Goal: Task Accomplishment & Management: Manage account settings

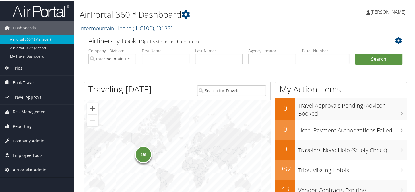
click at [106, 30] on link "Intermountain Health ( IHC100 ) , [ 3133 ]" at bounding box center [126, 28] width 93 height 8
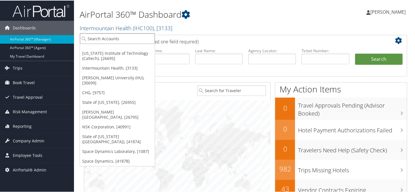
click at [107, 36] on input "search" at bounding box center [117, 38] width 75 height 11
click at [108, 131] on link "State of [US_STATE] ([GEOGRAPHIC_DATA]), [41874]" at bounding box center [117, 138] width 75 height 15
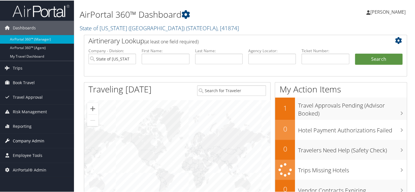
click at [32, 139] on span "Company Admin" at bounding box center [29, 140] width 32 height 14
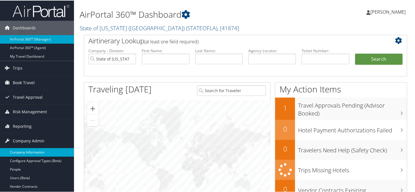
drag, startPoint x: 42, startPoint y: 149, endPoint x: 49, endPoint y: 151, distance: 6.9
click at [42, 150] on link "Company Information" at bounding box center [37, 151] width 74 height 9
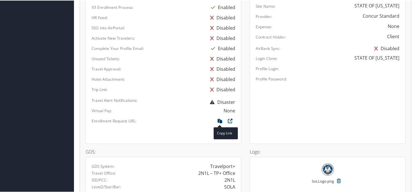
scroll to position [349, 0]
click at [217, 118] on icon at bounding box center [220, 121] width 10 height 7
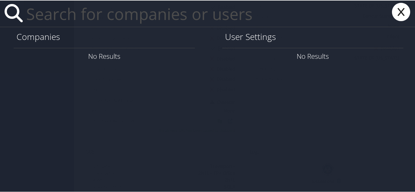
paste input "luis.aveytua-morales@imail.org"
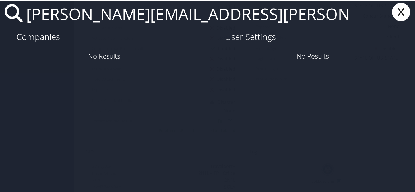
type input "luis.aveytua-morales@imail.org"
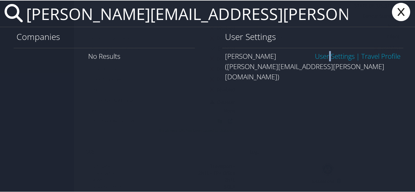
drag, startPoint x: 322, startPoint y: 55, endPoint x: 325, endPoint y: 57, distance: 3.1
click at [322, 55] on link "User Settings" at bounding box center [335, 55] width 40 height 9
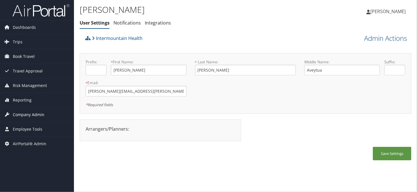
click at [28, 115] on span "Company Admin" at bounding box center [29, 114] width 32 height 14
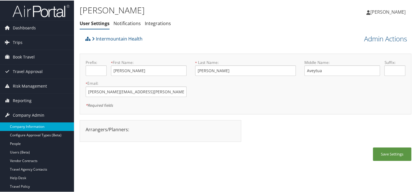
click at [30, 127] on link "Company Information" at bounding box center [37, 126] width 74 height 9
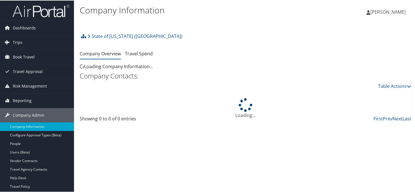
click at [81, 23] on link at bounding box center [80, 23] width 1 height 8
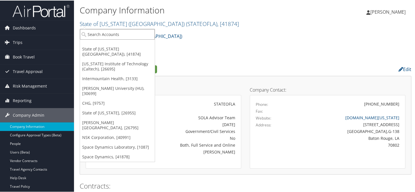
click at [145, 34] on input "search" at bounding box center [117, 33] width 75 height 11
type input "piston"
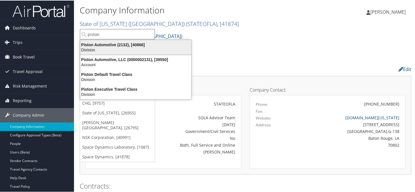
click at [128, 42] on div "Piston Automotive (2132), [40866]" at bounding box center [136, 44] width 118 height 5
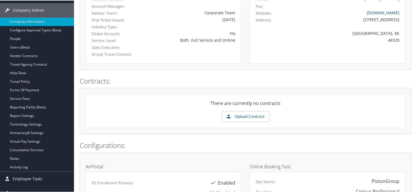
scroll to position [19, 0]
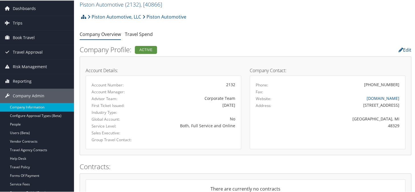
click at [27, 105] on link "Company Information" at bounding box center [37, 106] width 74 height 9
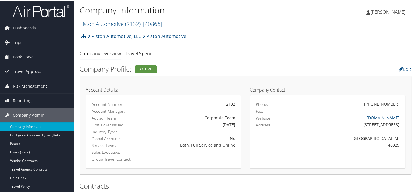
click at [250, 38] on div "Piston Automotive, LLC Piston Automotive Account Structure Piston Automotive, L…" at bounding box center [246, 37] width 332 height 15
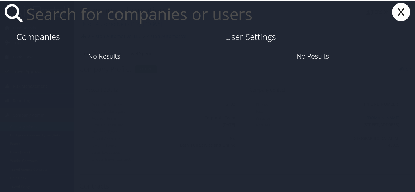
paste input "[EMAIL_ADDRESS][PERSON_NAME][DOMAIN_NAME]"
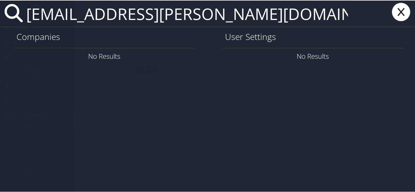
type input "[EMAIL_ADDRESS][PERSON_NAME][DOMAIN_NAME]"
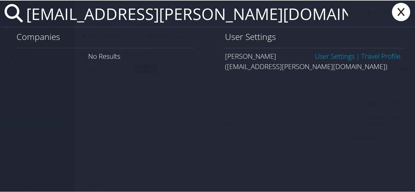
click at [326, 56] on link "User Settings" at bounding box center [335, 55] width 40 height 9
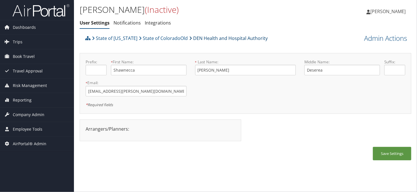
click at [219, 38] on link "DEN Health and Hospital Authority" at bounding box center [228, 37] width 79 height 11
click at [32, 112] on span "Company Admin" at bounding box center [29, 114] width 32 height 14
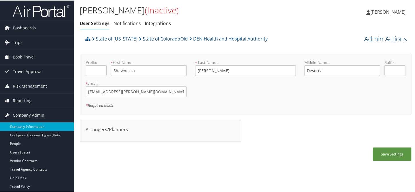
click at [29, 122] on link "Company Information" at bounding box center [37, 126] width 74 height 9
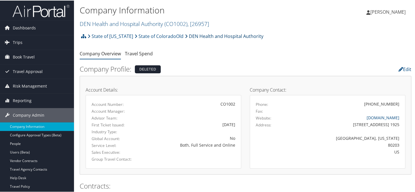
click at [215, 36] on link "DEN Health and Hospital Authority" at bounding box center [224, 35] width 79 height 11
click at [157, 36] on link "State of ColoradoOld" at bounding box center [159, 35] width 49 height 11
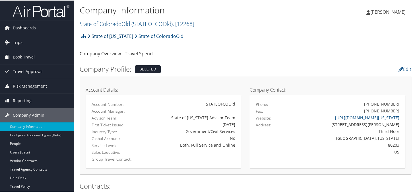
click at [112, 34] on link "State of [US_STATE]" at bounding box center [111, 35] width 46 height 11
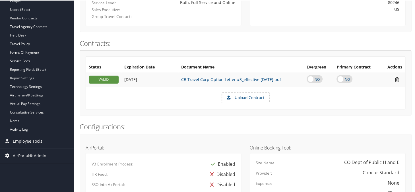
scroll to position [114, 0]
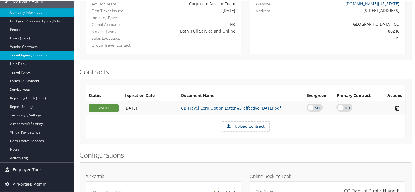
click at [35, 56] on link "Travel Agency Contacts" at bounding box center [37, 54] width 74 height 9
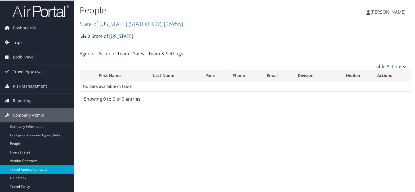
click at [109, 53] on link "Account Team" at bounding box center [113, 53] width 31 height 6
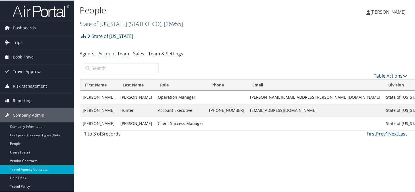
click at [112, 26] on link "State of Colorado ( STATEOFCO ) , [ 26955 ]" at bounding box center [131, 23] width 103 height 8
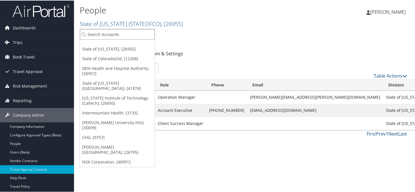
click at [117, 32] on input "search" at bounding box center [117, 33] width 75 height 11
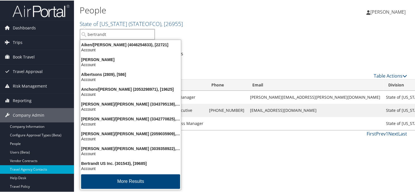
type input "bertrandt"
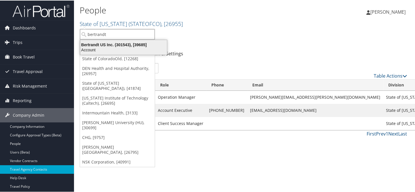
click at [126, 51] on div "Account" at bounding box center [124, 49] width 94 height 5
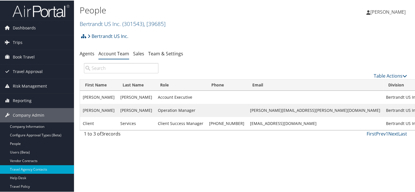
click at [203, 39] on div "Bertrandt US Inc. Account Structure Bertrandt US Inc. (301543) ACTIVE Create Ch…" at bounding box center [246, 37] width 332 height 15
click at [248, 38] on div "Bertrandt US Inc. Account Structure Bertrandt US Inc. (301543) ACTIVE Create Ch…" at bounding box center [246, 37] width 332 height 15
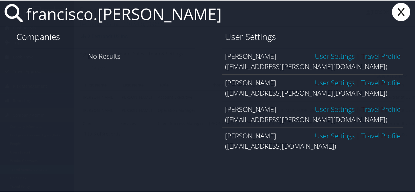
type input "francisco.reyes"
click at [322, 139] on span "User Settings | Travel Profile" at bounding box center [358, 135] width 86 height 10
click at [325, 135] on link "User Settings" at bounding box center [335, 134] width 40 height 9
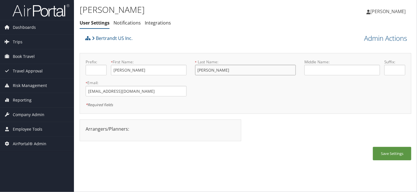
click at [242, 71] on input "[PERSON_NAME]" at bounding box center [245, 70] width 101 height 11
type input "[PERSON_NAME]"
click at [390, 153] on button "Save Settings" at bounding box center [392, 153] width 38 height 13
click at [28, 115] on span "Company Admin" at bounding box center [29, 114] width 32 height 14
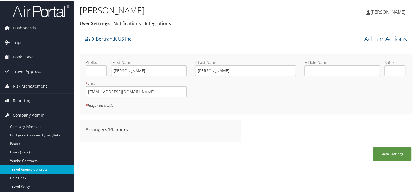
click at [26, 165] on link "Travel Agency Contacts" at bounding box center [37, 168] width 74 height 9
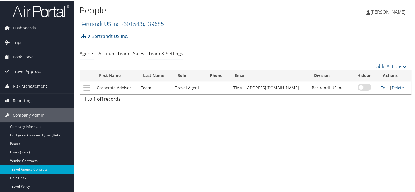
click at [158, 52] on link "Team & Settings" at bounding box center [165, 53] width 35 height 6
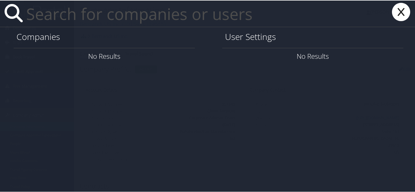
paste input "[EMAIL_ADDRESS][PERSON_NAME][DOMAIN_NAME]"
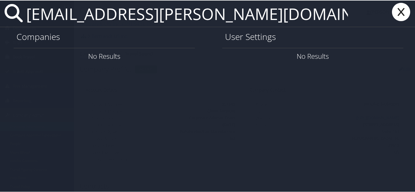
type input "[EMAIL_ADDRESS][PERSON_NAME][DOMAIN_NAME]"
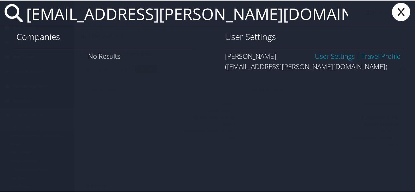
click at [322, 57] on link "User Settings" at bounding box center [335, 55] width 40 height 9
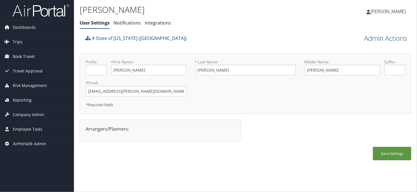
click at [213, 50] on div "State of Louisiana (SOLA) Admin Actions View Profile Reset User's Password Conf…" at bounding box center [246, 98] width 332 height 133
click at [27, 117] on span "Company Admin" at bounding box center [29, 114] width 32 height 14
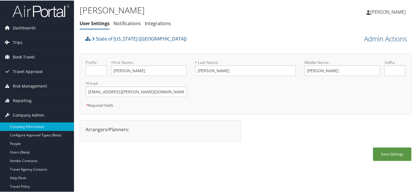
click at [26, 124] on link "Company Information" at bounding box center [37, 126] width 74 height 9
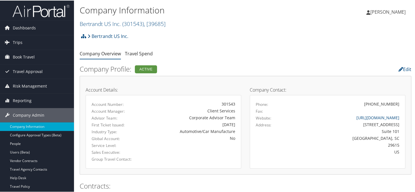
click at [100, 19] on h2 "Bertrandt US Inc. ( 301543 ) , [ 39685 ]" at bounding box center [190, 23] width 221 height 10
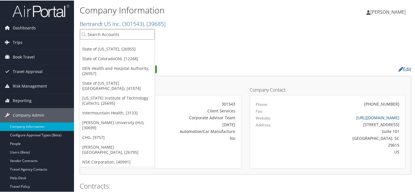
click at [102, 34] on input "search" at bounding box center [117, 33] width 75 height 11
type input "NICE"
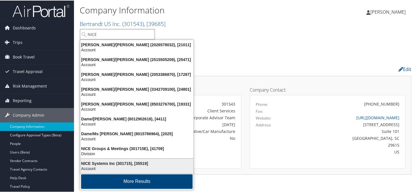
click at [99, 165] on div "Account" at bounding box center [137, 167] width 120 height 5
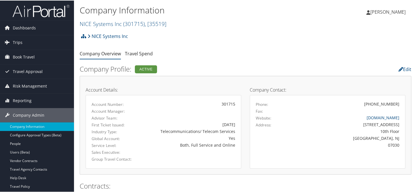
click at [22, 168] on link "Travel Agency Contacts" at bounding box center [37, 168] width 74 height 9
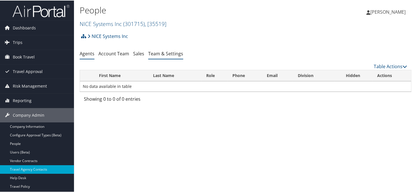
click at [160, 55] on link "Team & Settings" at bounding box center [165, 53] width 35 height 6
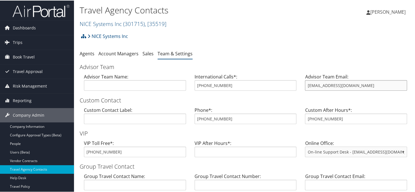
drag, startPoint x: 354, startPoint y: 86, endPoint x: 306, endPoint y: 89, distance: 48.8
click at [306, 89] on input "niceinc@cbtravel.com" at bounding box center [356, 84] width 102 height 11
drag, startPoint x: 225, startPoint y: 121, endPoint x: 202, endPoint y: 119, distance: 23.4
click at [194, 123] on div "Phone*: 888-237-4717" at bounding box center [245, 117] width 111 height 22
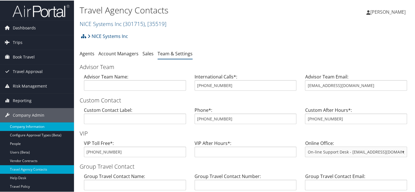
click at [15, 125] on link "Company Information" at bounding box center [37, 126] width 74 height 9
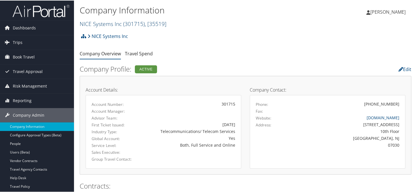
click at [96, 24] on link "NICE Systems Inc ( 301715 ) , [ 35519 ]" at bounding box center [123, 23] width 87 height 8
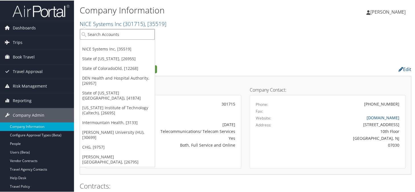
click at [103, 36] on input "search" at bounding box center [117, 33] width 75 height 11
type input "reformers"
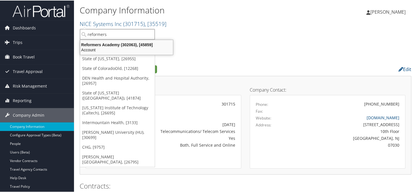
click at [104, 44] on div "Reformers Academy (302063), [45859]" at bounding box center [127, 44] width 100 height 5
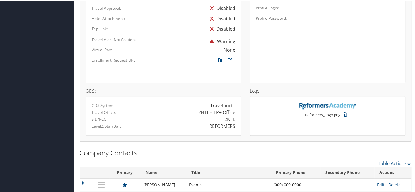
scroll to position [379, 0]
